Goal: Task Accomplishment & Management: Manage account settings

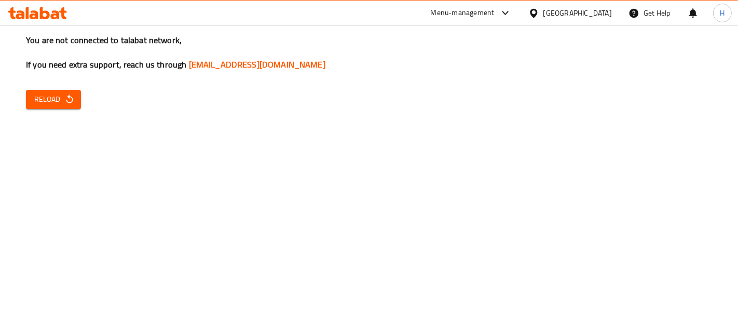
click at [60, 101] on span "Reload" at bounding box center [53, 99] width 38 height 13
click at [30, 105] on button "Reload" at bounding box center [53, 99] width 55 height 19
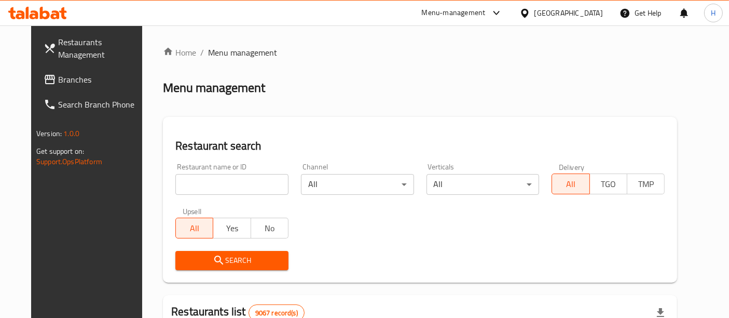
click at [206, 180] on input "search" at bounding box center [231, 184] width 113 height 21
type input "mcd"
click button "Search" at bounding box center [231, 260] width 113 height 19
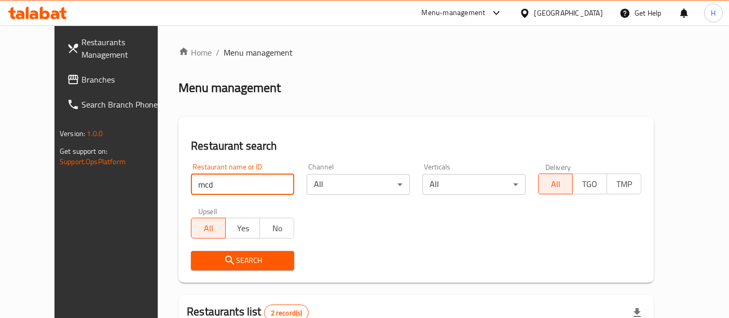
scroll to position [161, 0]
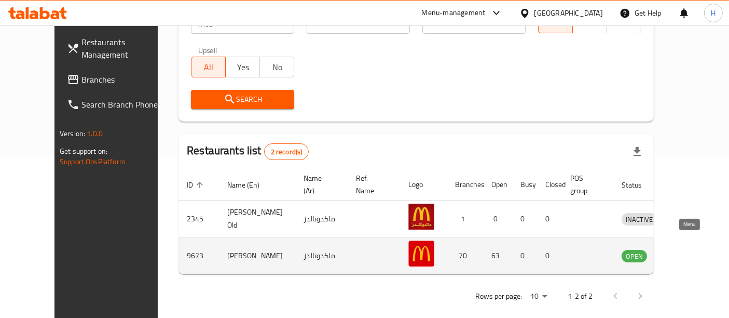
click at [688, 249] on icon "enhanced table" at bounding box center [684, 255] width 12 height 12
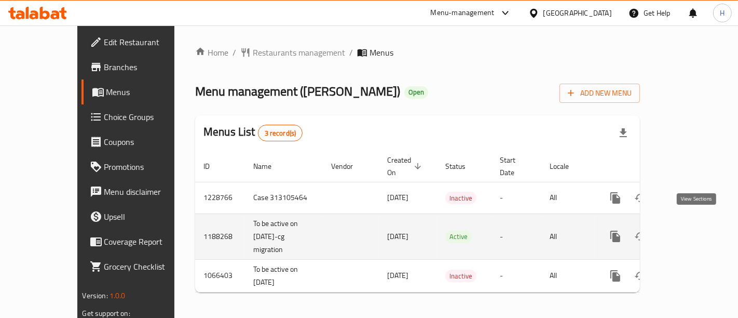
click at [697, 230] on icon "enhanced table" at bounding box center [690, 236] width 12 height 12
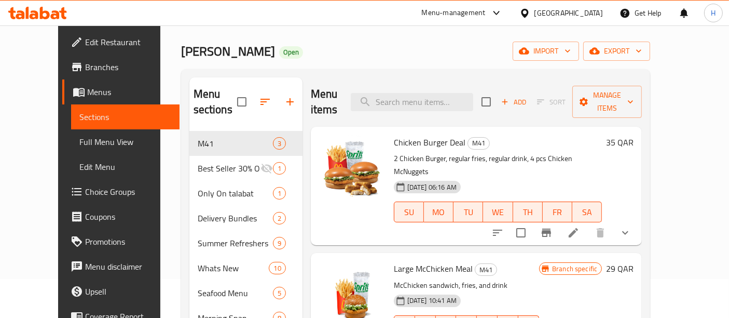
scroll to position [40, 0]
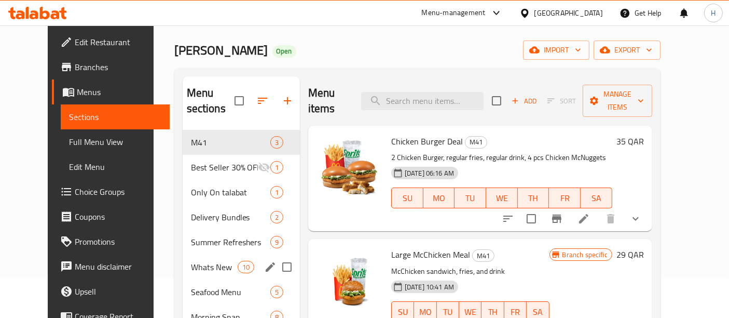
click at [191, 254] on div "Whats New 10" at bounding box center [241, 266] width 117 height 25
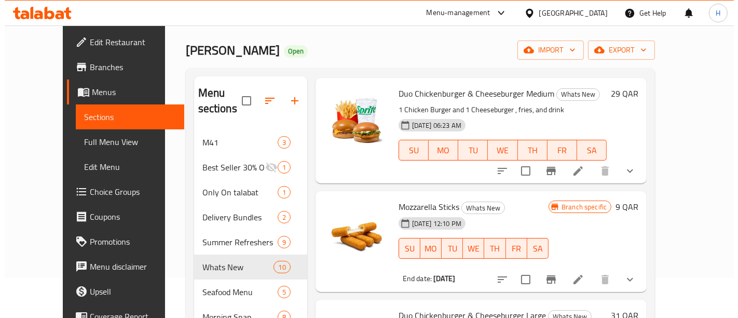
scroll to position [89, 0]
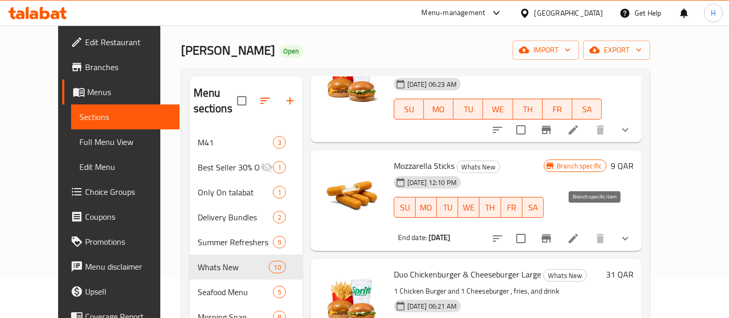
click at [559, 226] on button "Branch-specific-item" at bounding box center [546, 238] width 25 height 25
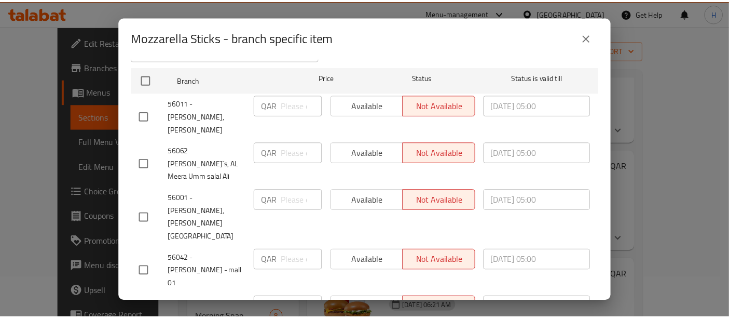
scroll to position [0, 0]
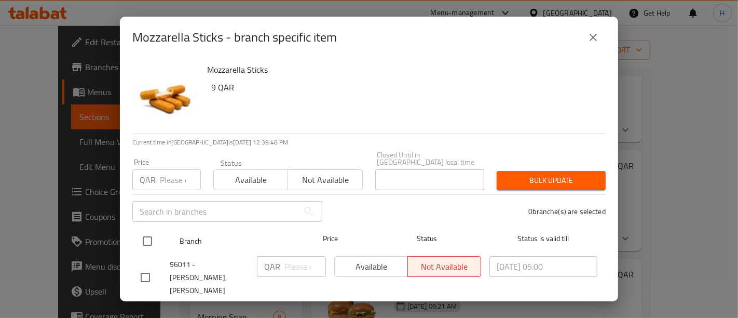
click at [146, 230] on input "checkbox" at bounding box center [148, 241] width 22 height 22
checkbox input "true"
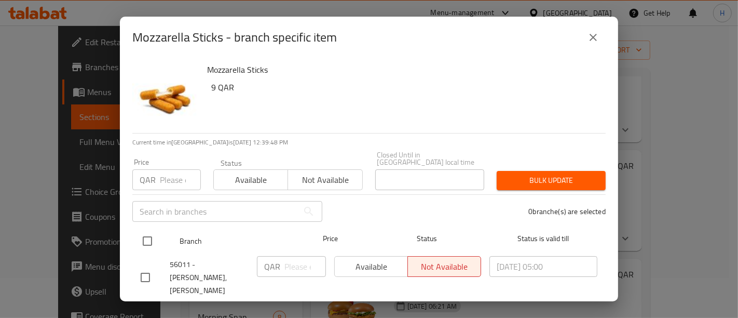
checkbox input "true"
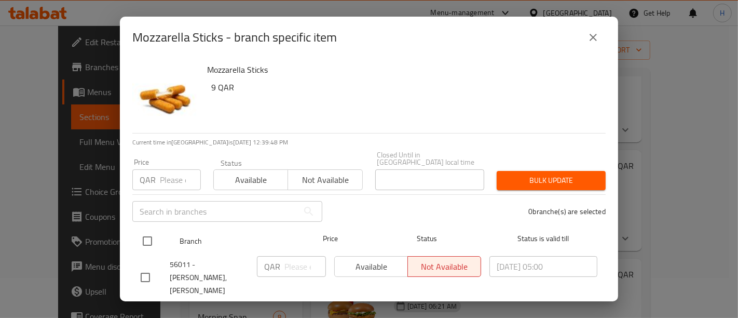
checkbox input "true"
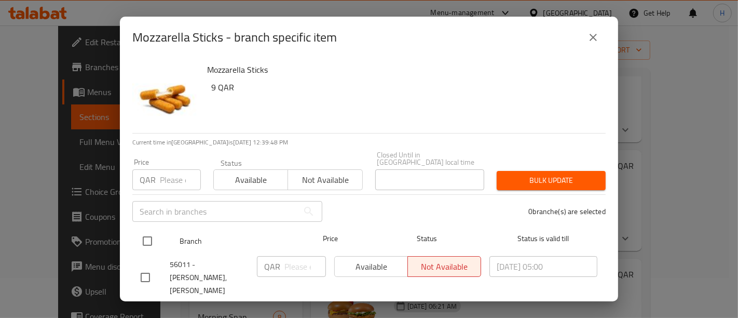
checkbox input "true"
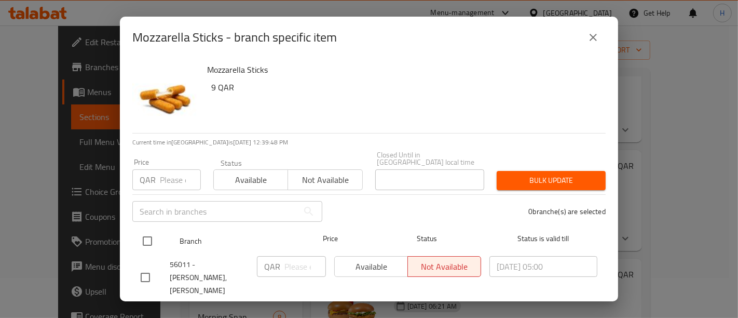
checkbox input "true"
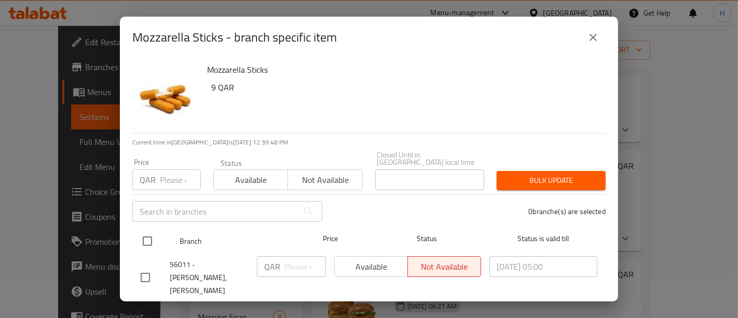
checkbox input "true"
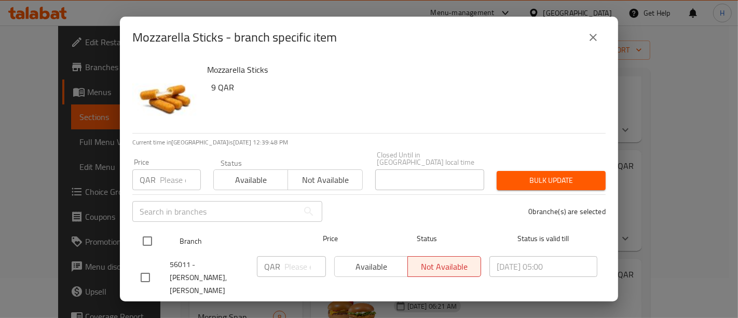
checkbox input "true"
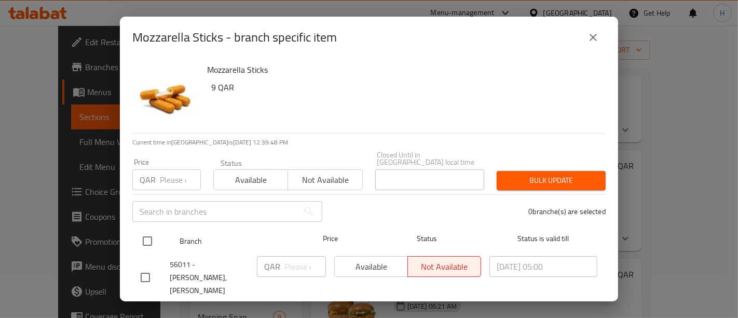
checkbox input "true"
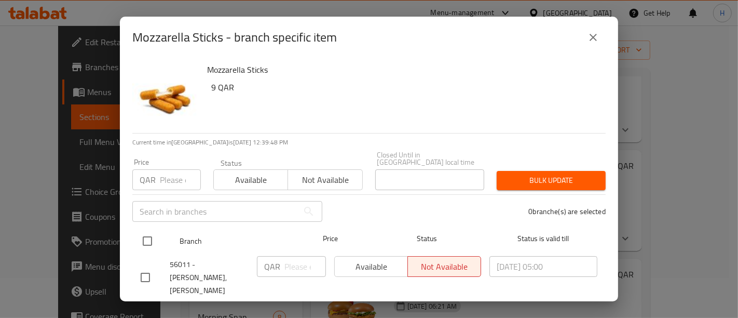
checkbox input "true"
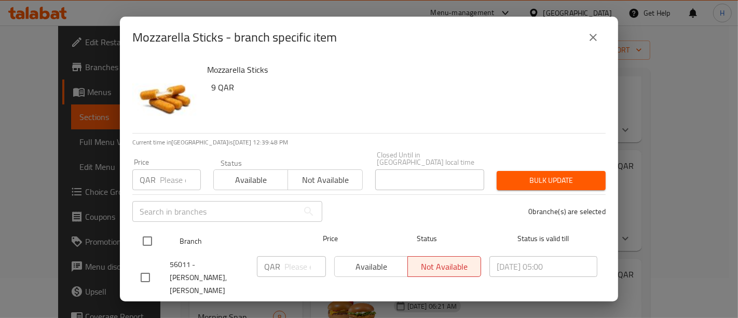
checkbox input "true"
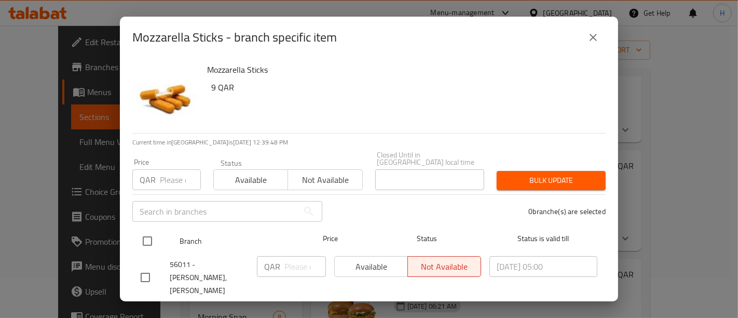
checkbox input "true"
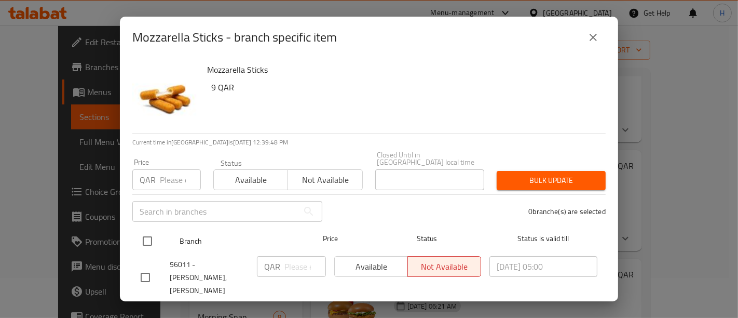
checkbox input "true"
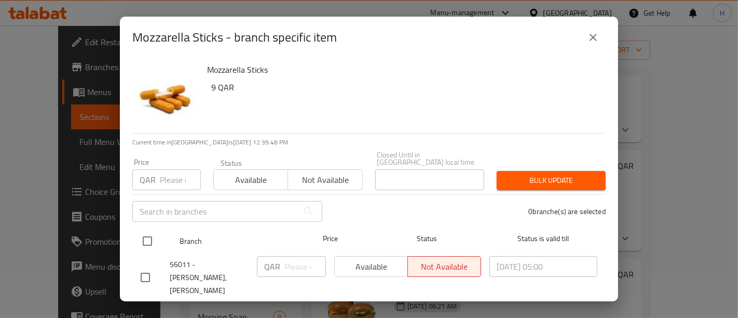
checkbox input "true"
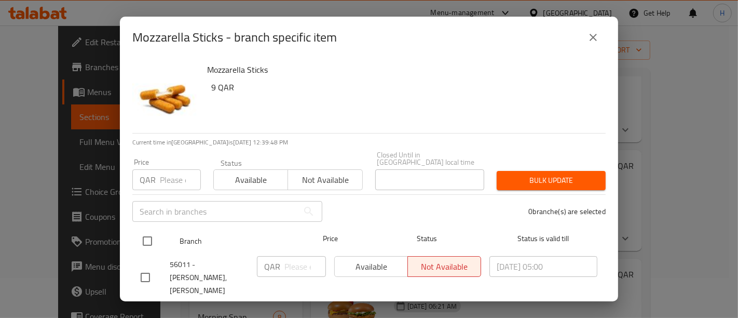
checkbox input "true"
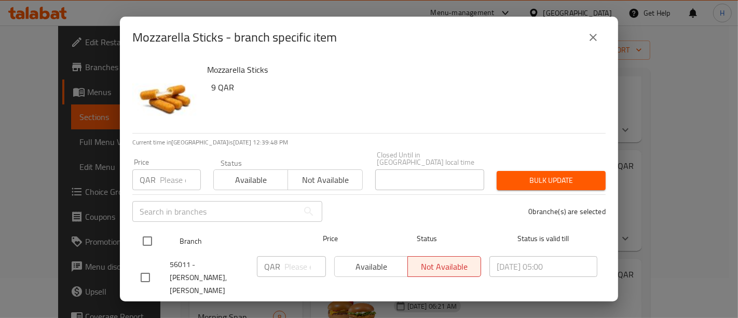
checkbox input "true"
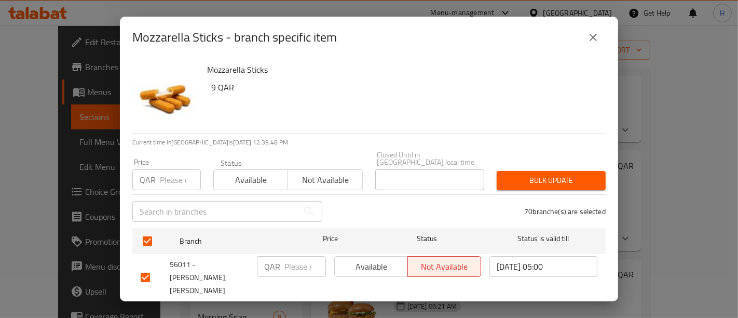
click at [253, 172] on span "Available" at bounding box center [251, 179] width 66 height 15
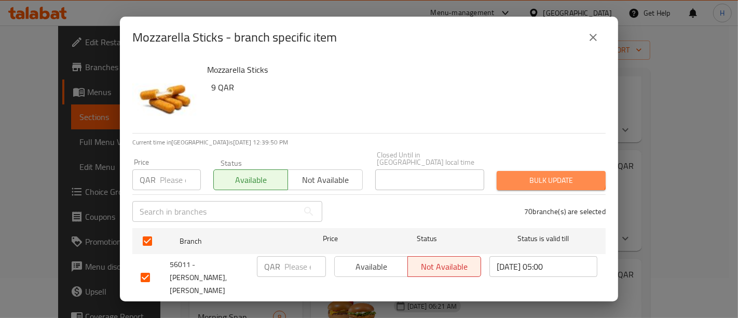
click at [543, 174] on span "Bulk update" at bounding box center [551, 180] width 92 height 13
